Goal: Task Accomplishment & Management: Manage account settings

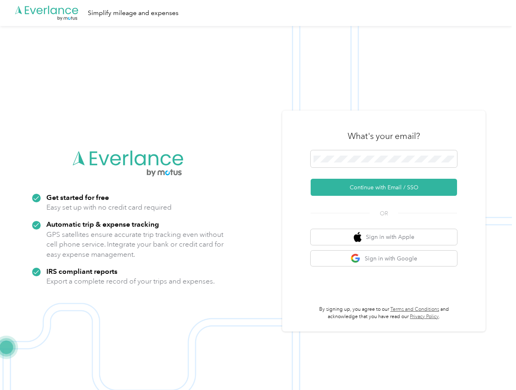
click at [258, 195] on img at bounding box center [256, 221] width 512 height 390
click at [258, 13] on div ".cls-1 { fill: #00adee; } .cls-2 { fill: #fff; } .cls-3 { fill: #707372; } .cls…" at bounding box center [256, 13] width 512 height 26
click at [387, 187] on button "Continue with Email / SSO" at bounding box center [384, 187] width 146 height 17
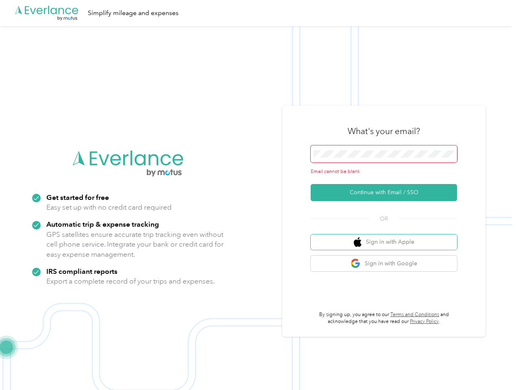
click at [387, 237] on button "Sign in with Apple" at bounding box center [384, 243] width 146 height 16
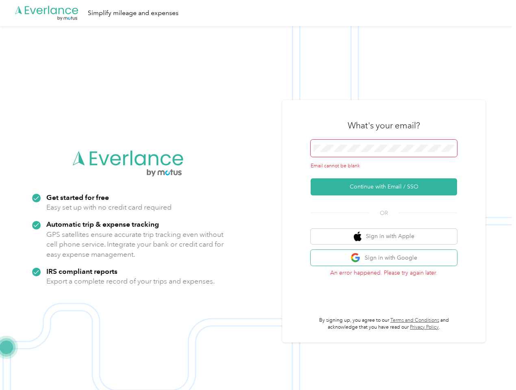
click at [387, 259] on button "Sign in with Google" at bounding box center [384, 258] width 146 height 16
